Goal: Find specific page/section: Find specific page/section

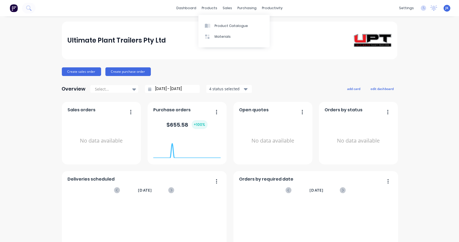
click at [210, 8] on div "products" at bounding box center [209, 8] width 21 height 8
click at [212, 23] on link "Product Catalogue" at bounding box center [234, 25] width 71 height 11
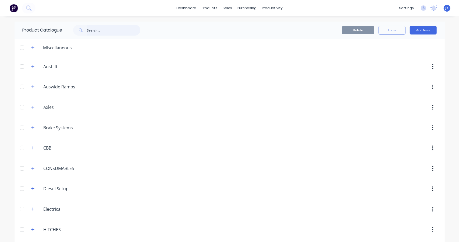
click at [109, 33] on input "text" at bounding box center [113, 30] width 53 height 11
type input "simol"
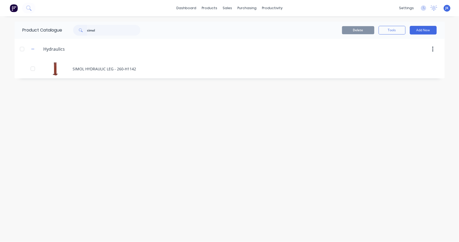
click at [94, 66] on div "SIMOL HYDRAULIC LEG - 260-H1142" at bounding box center [230, 68] width 431 height 19
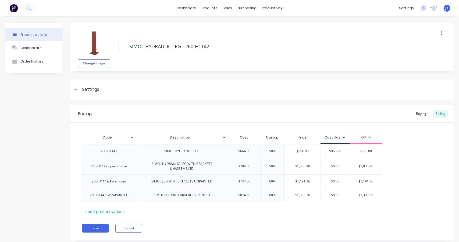
type textarea "x"
click at [215, 25] on div "Product Catalogue" at bounding box center [231, 25] width 33 height 5
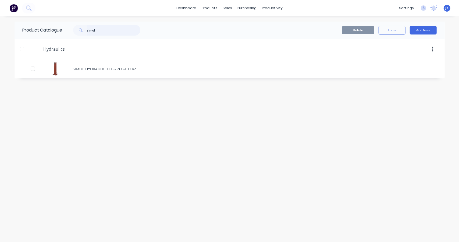
drag, startPoint x: 111, startPoint y: 31, endPoint x: 39, endPoint y: 28, distance: 72.2
click at [39, 28] on div "Product Catalogue simol" at bounding box center [84, 30] width 139 height 17
click at [163, 66] on div "SIMOL HYDRAULIC LEG - 260-H1142" at bounding box center [230, 68] width 431 height 19
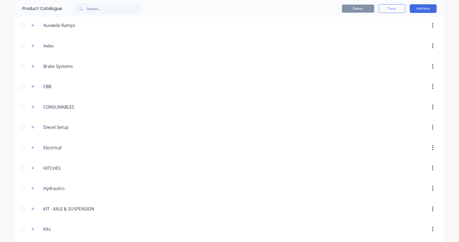
scroll to position [135, 0]
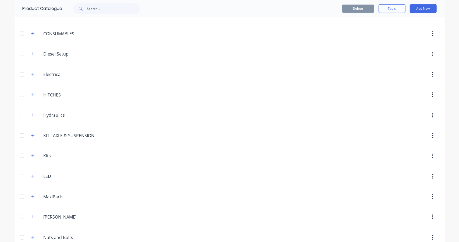
click at [31, 113] on icon "button" at bounding box center [32, 115] width 3 height 4
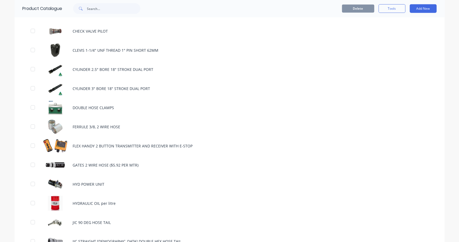
scroll to position [493, 0]
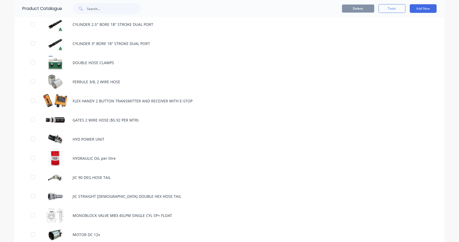
click at [80, 134] on div "HYD POWER UNIT" at bounding box center [230, 138] width 431 height 19
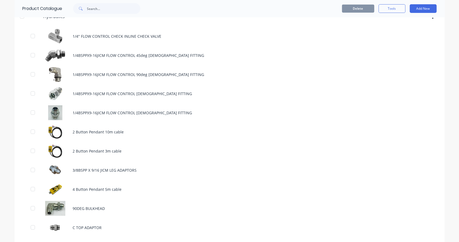
scroll to position [269, 0]
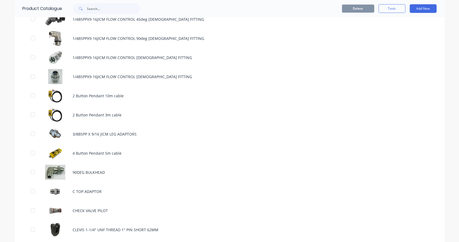
click at [96, 91] on div "2 Button Pendant 10m cable" at bounding box center [230, 95] width 431 height 19
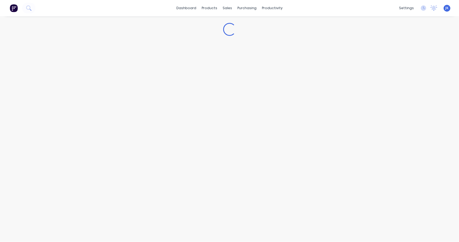
type textarea "x"
